Goal: Navigation & Orientation: Find specific page/section

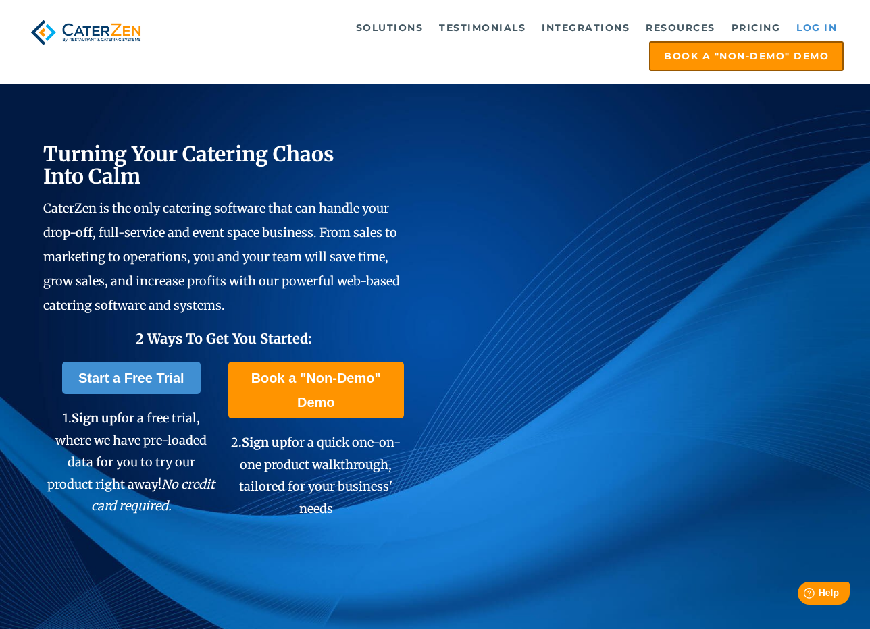
click at [811, 23] on link "Log in" at bounding box center [816, 27] width 54 height 27
click at [812, 25] on link "Log in" at bounding box center [816, 27] width 54 height 27
click at [821, 21] on link "Log in" at bounding box center [816, 27] width 54 height 27
